Goal: Communication & Community: Participate in discussion

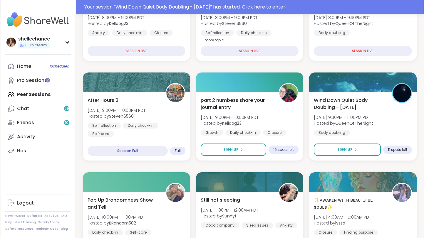
scroll to position [125, 0]
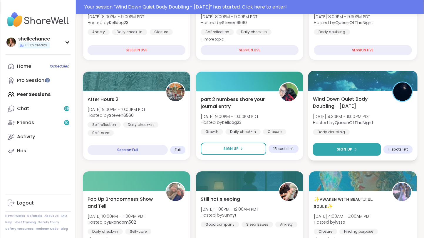
click at [329, 144] on button "Sign Up" at bounding box center [347, 149] width 68 height 13
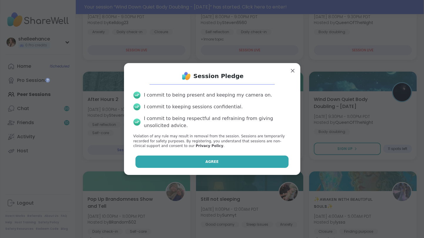
click at [201, 160] on button "Agree" at bounding box center [211, 162] width 153 height 12
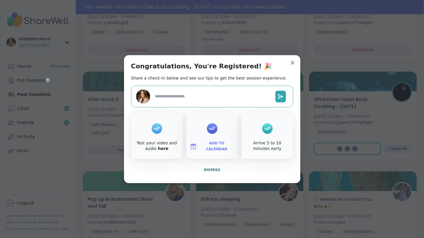
type textarea "*"
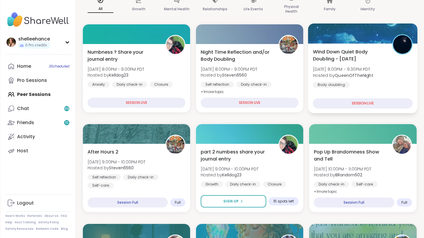
scroll to position [41, 0]
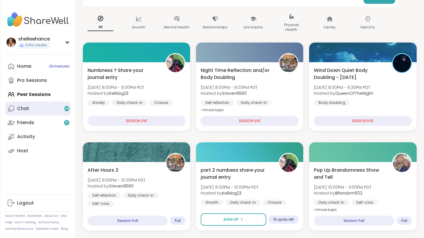
click at [58, 106] on link "Chat 99" at bounding box center [38, 109] width 66 height 14
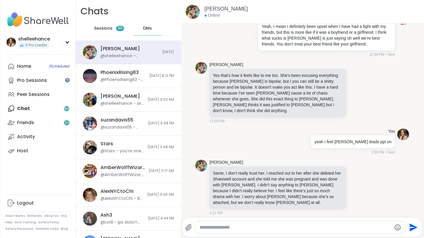
click at [119, 31] on div "Sessions 99" at bounding box center [109, 28] width 29 height 14
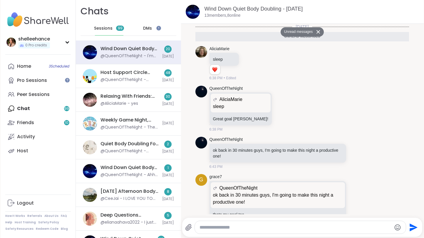
scroll to position [756, 0]
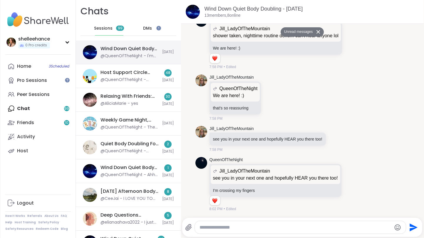
click at [143, 57] on div "@QueenOfTheNight - I'm crossing my fingers" at bounding box center [130, 56] width 58 height 6
click at [252, 223] on div at bounding box center [300, 227] width 211 height 13
click at [249, 229] on textarea "Type your message" at bounding box center [296, 228] width 192 height 6
click at [249, 226] on textarea "Type your message" at bounding box center [296, 228] width 192 height 6
type textarea "**********"
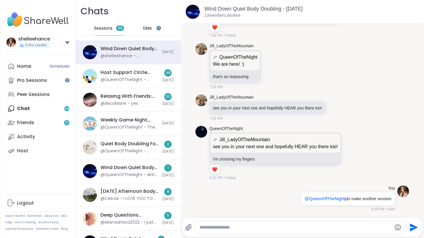
scroll to position [773, 0]
